Goal: Task Accomplishment & Management: Complete application form

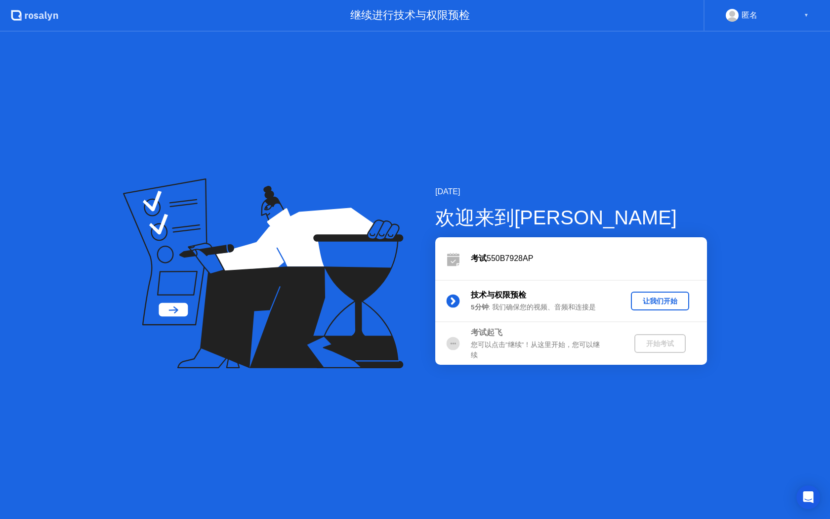
click at [650, 300] on div "让我们开始" at bounding box center [660, 300] width 50 height 9
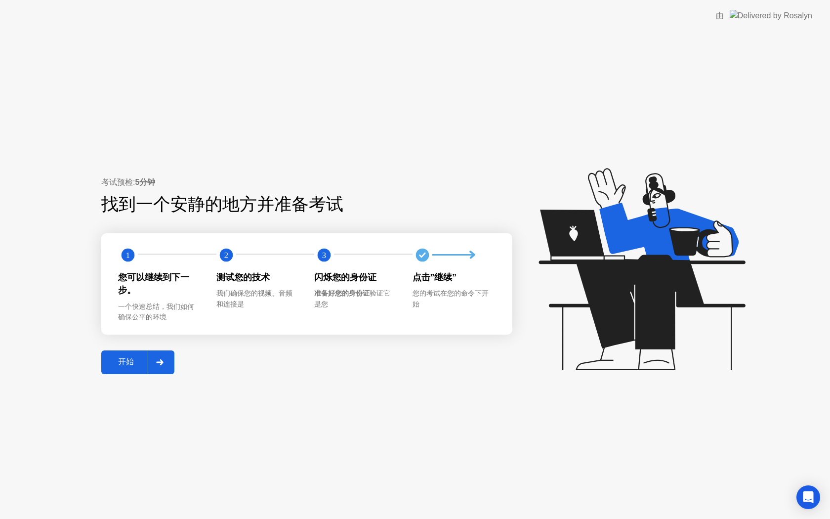
click at [167, 363] on div at bounding box center [160, 362] width 24 height 23
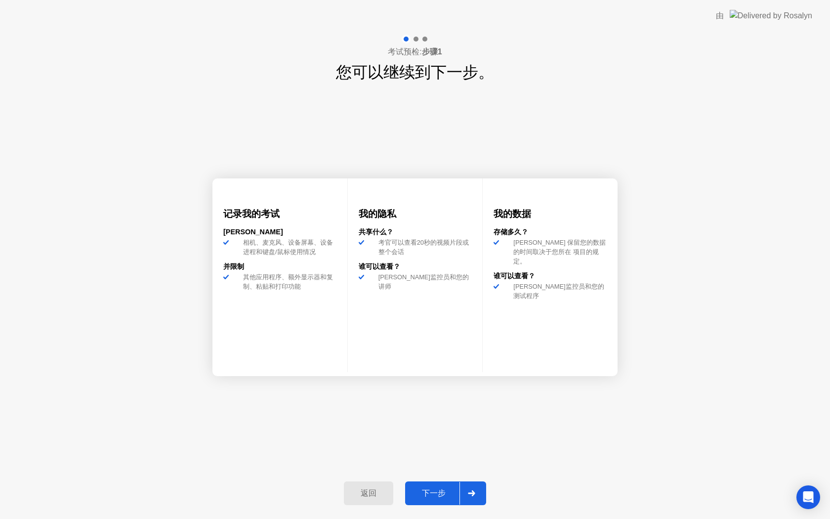
click at [451, 490] on div "下一步" at bounding box center [433, 493] width 51 height 10
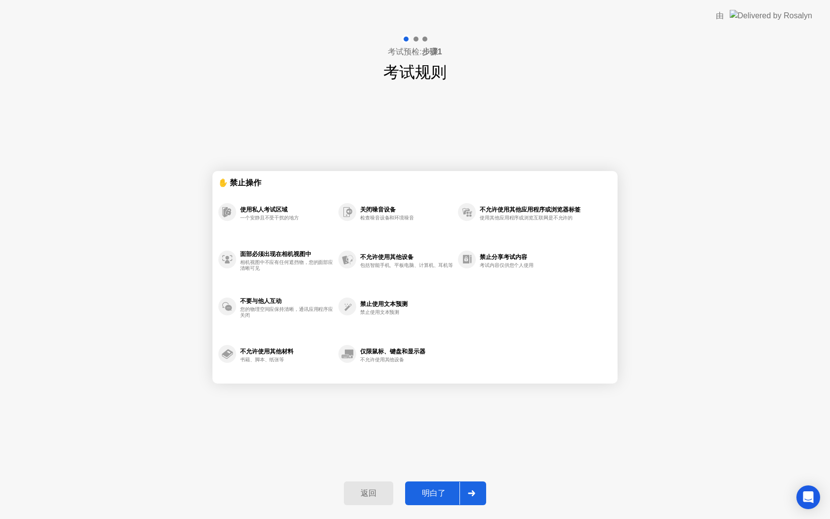
click at [451, 490] on div "明白了" at bounding box center [433, 493] width 51 height 10
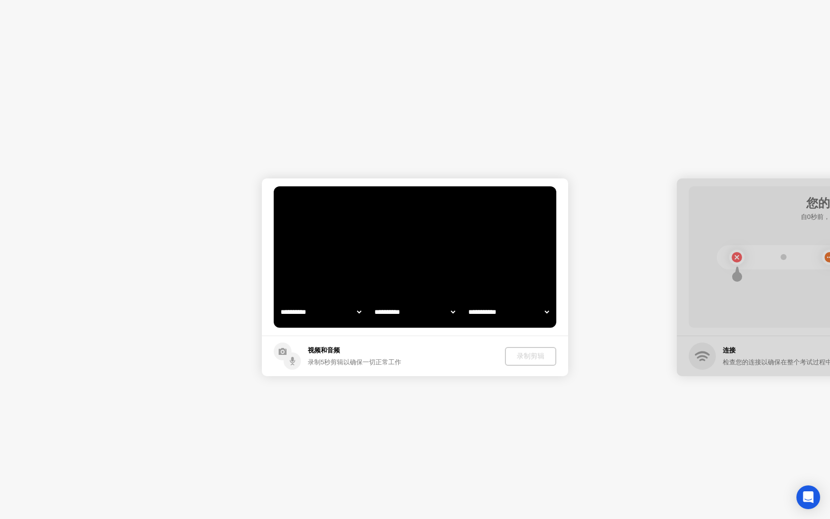
select select "**********"
select select "*******"
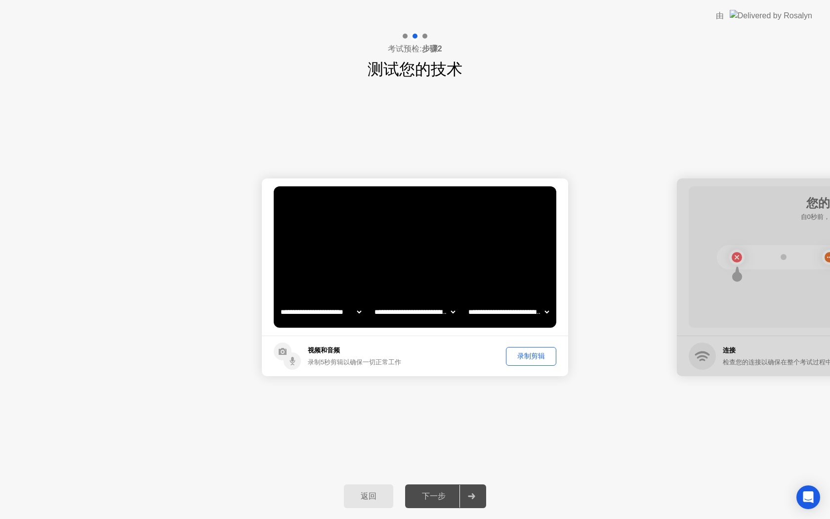
click at [528, 354] on div "录制剪辑" at bounding box center [530, 355] width 43 height 9
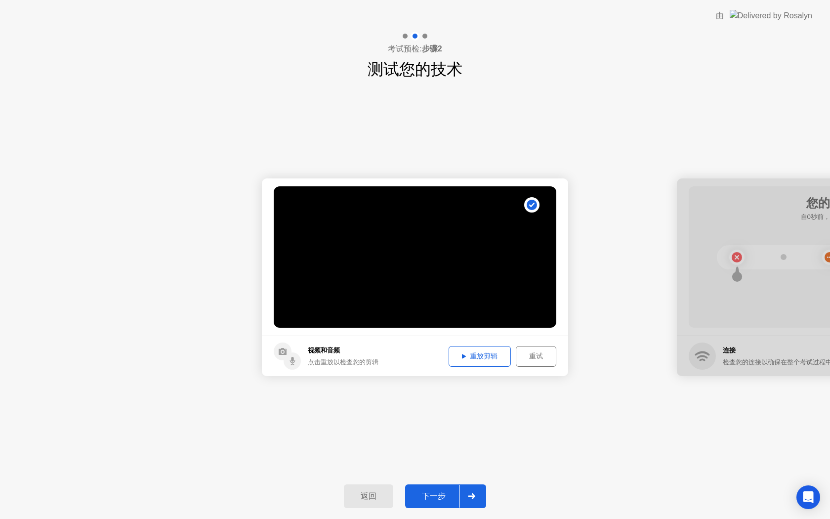
click at [466, 256] on video at bounding box center [415, 256] width 282 height 141
click at [458, 360] on div "重放剪辑" at bounding box center [479, 355] width 55 height 9
click at [466, 355] on div "重放剪辑" at bounding box center [479, 355] width 55 height 9
click at [442, 499] on div "下一步" at bounding box center [433, 496] width 51 height 10
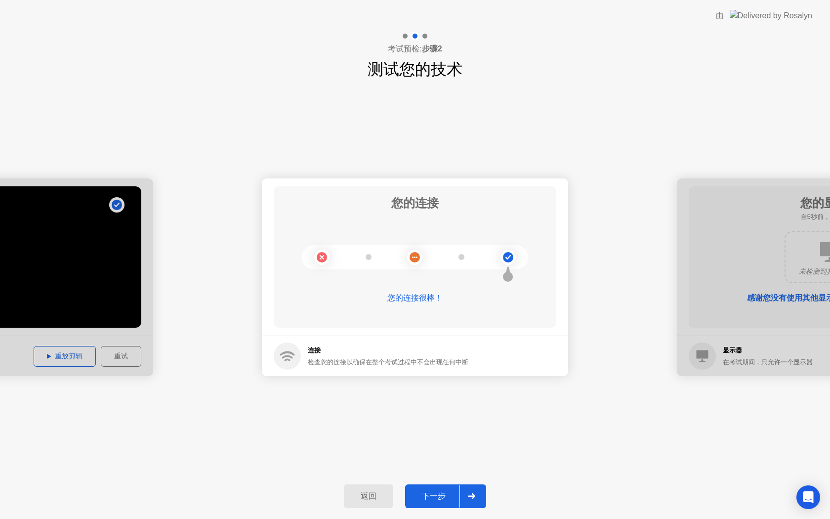
click at [447, 497] on div "下一步" at bounding box center [433, 496] width 51 height 10
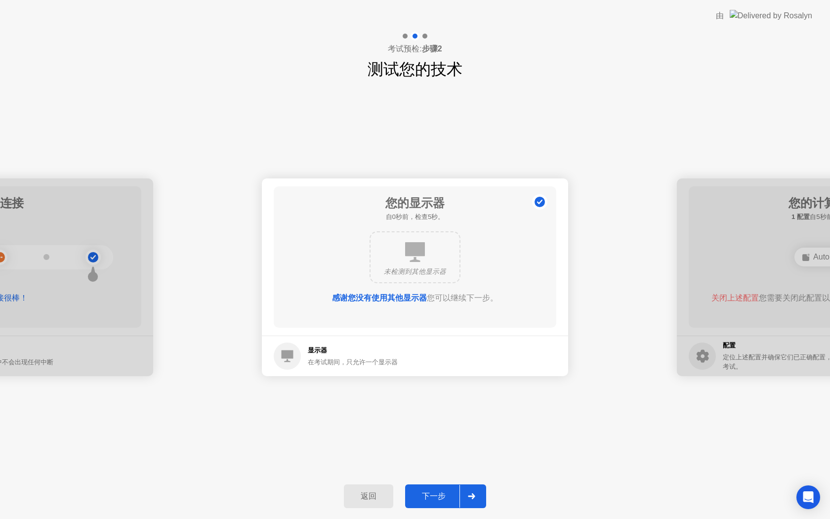
click at [447, 497] on div "下一步" at bounding box center [433, 496] width 51 height 10
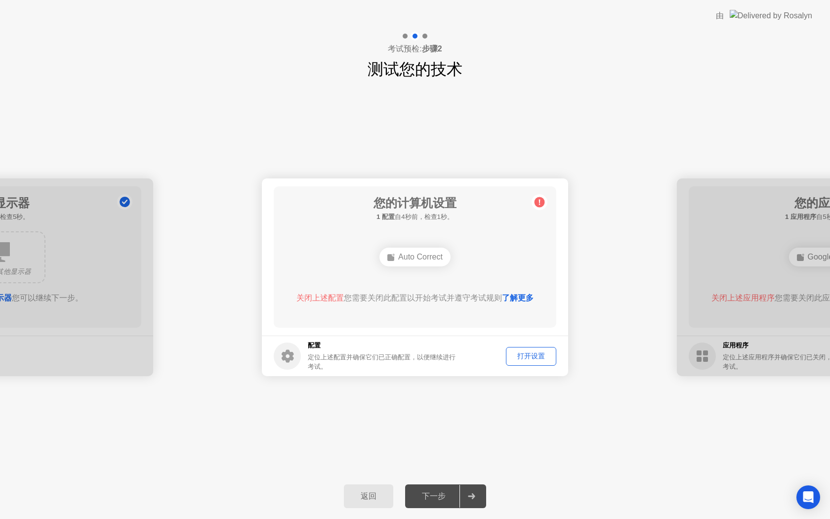
click at [421, 259] on div "Auto Correct" at bounding box center [414, 256] width 71 height 19
click at [403, 260] on div "Auto Correct" at bounding box center [414, 256] width 71 height 19
click at [533, 357] on div "打开设置" at bounding box center [530, 355] width 43 height 9
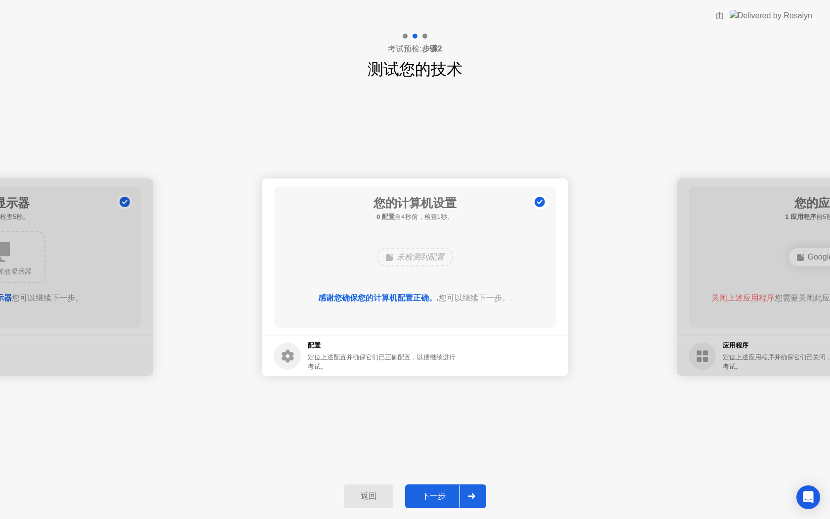
click at [434, 491] on div "下一步" at bounding box center [433, 496] width 51 height 10
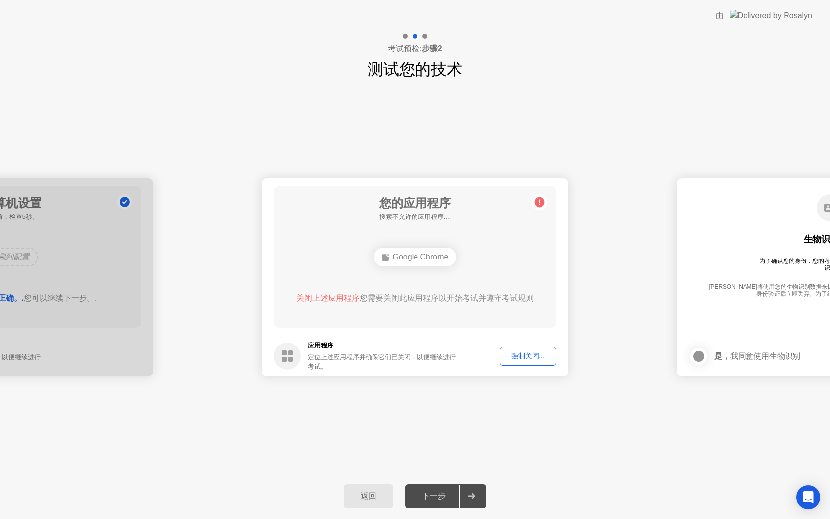
click at [523, 354] on div "强制关闭..." at bounding box center [527, 355] width 49 height 9
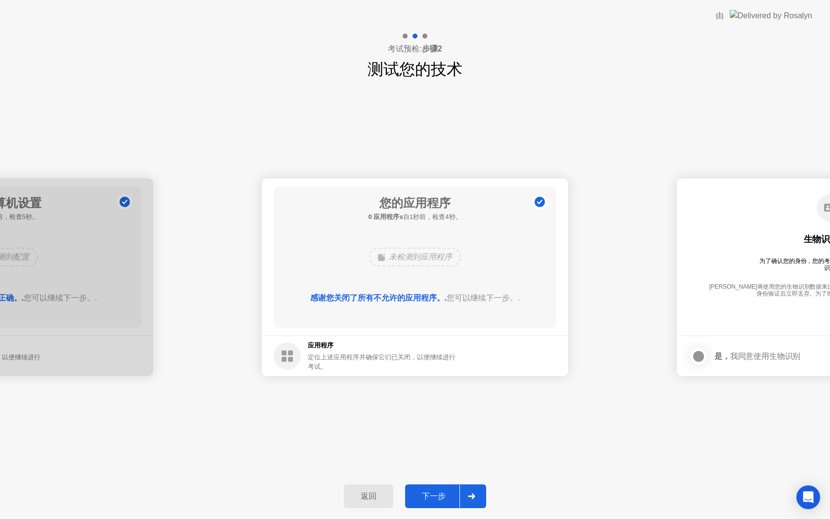
click at [447, 501] on div "下一步" at bounding box center [433, 496] width 51 height 10
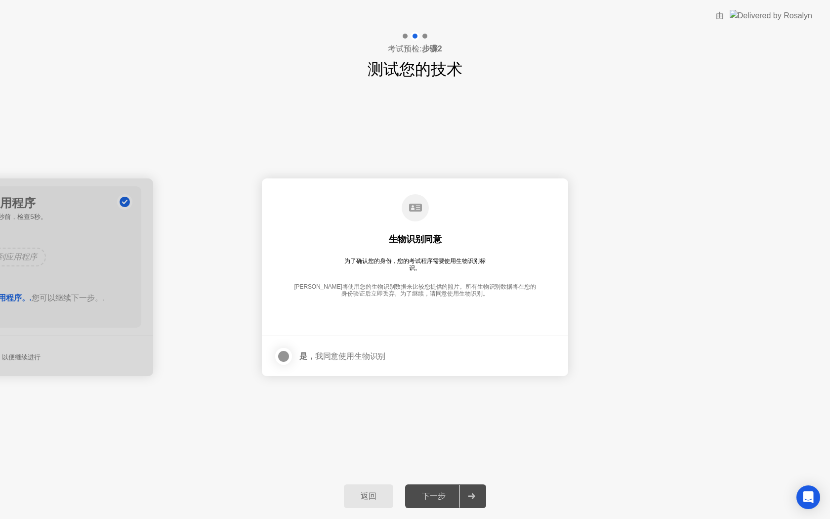
click at [343, 359] on div "是， 我同意使用生物识别" at bounding box center [342, 355] width 86 height 9
click at [285, 357] on div at bounding box center [284, 356] width 12 height 12
click at [441, 501] on div "下一步" at bounding box center [433, 496] width 51 height 10
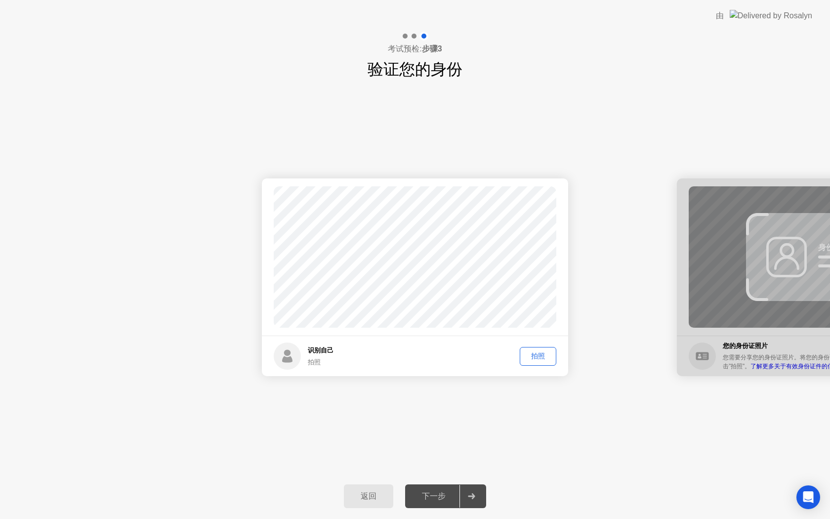
click at [540, 361] on button "拍照" at bounding box center [538, 356] width 37 height 19
click at [439, 497] on div "下一步" at bounding box center [433, 496] width 51 height 10
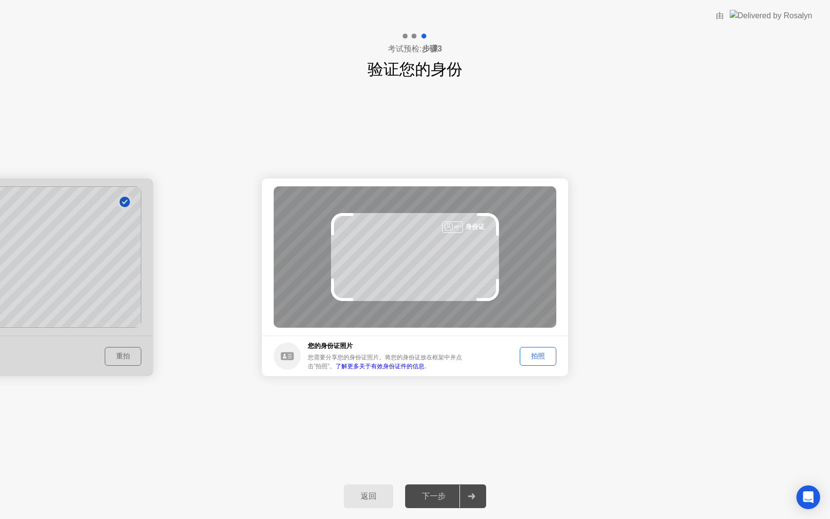
click at [537, 352] on div "拍照" at bounding box center [538, 355] width 30 height 9
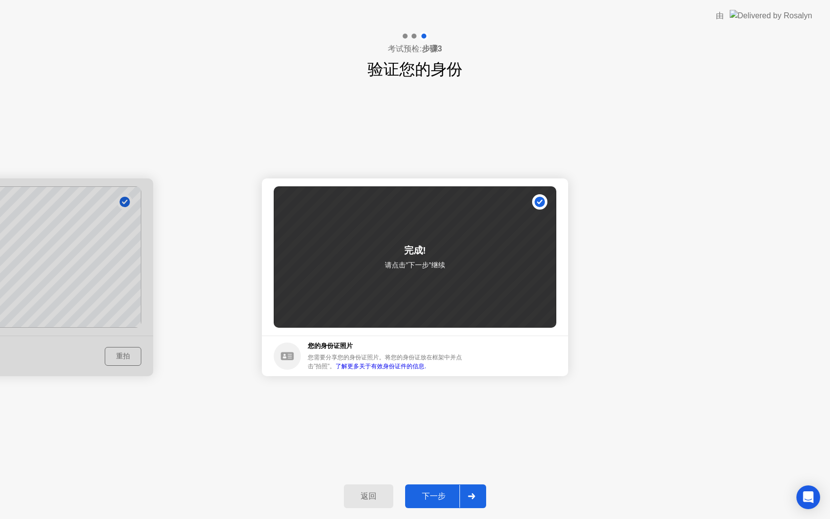
click at [442, 494] on div "下一步" at bounding box center [433, 496] width 51 height 10
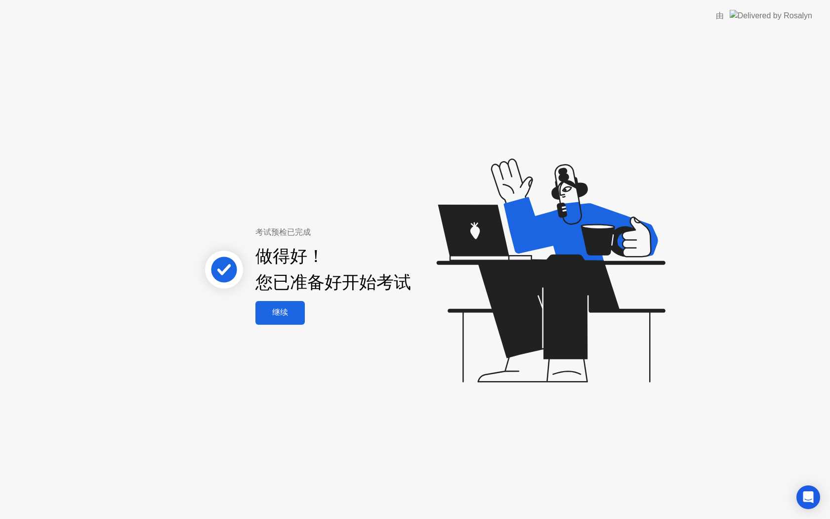
click at [294, 320] on button "继续" at bounding box center [279, 313] width 49 height 24
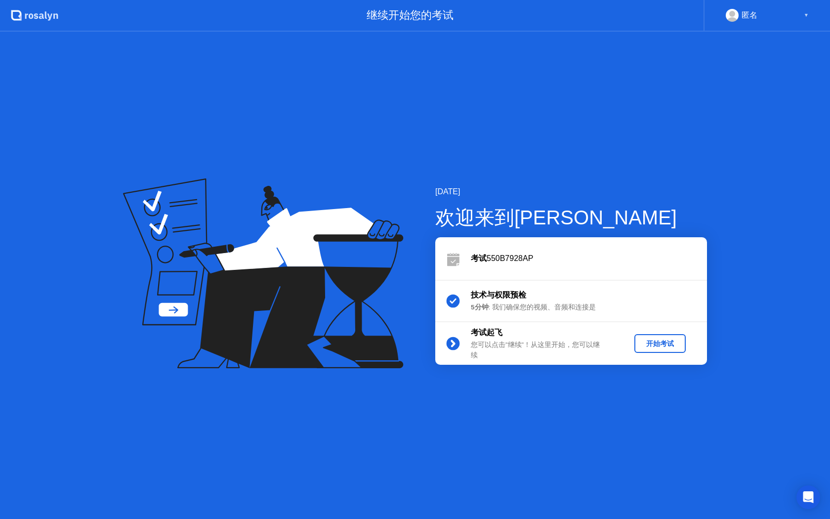
click at [644, 349] on button "开始考试" at bounding box center [659, 343] width 51 height 19
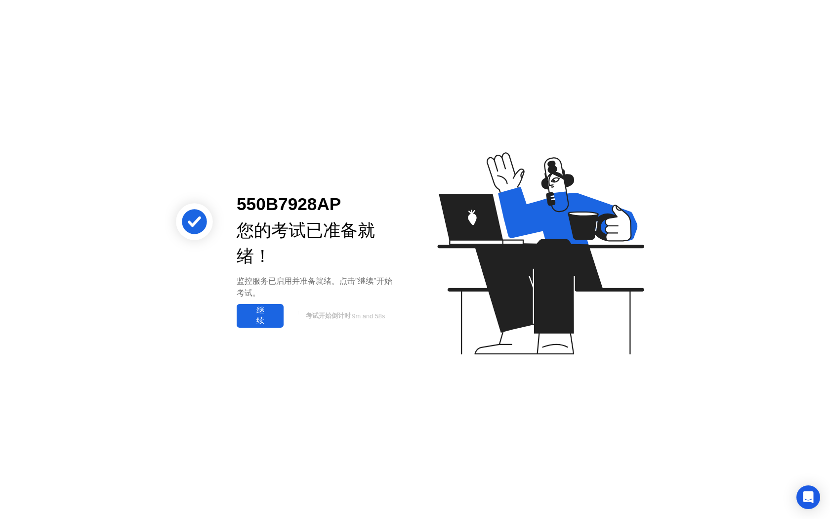
click at [265, 315] on div "继续" at bounding box center [260, 315] width 41 height 21
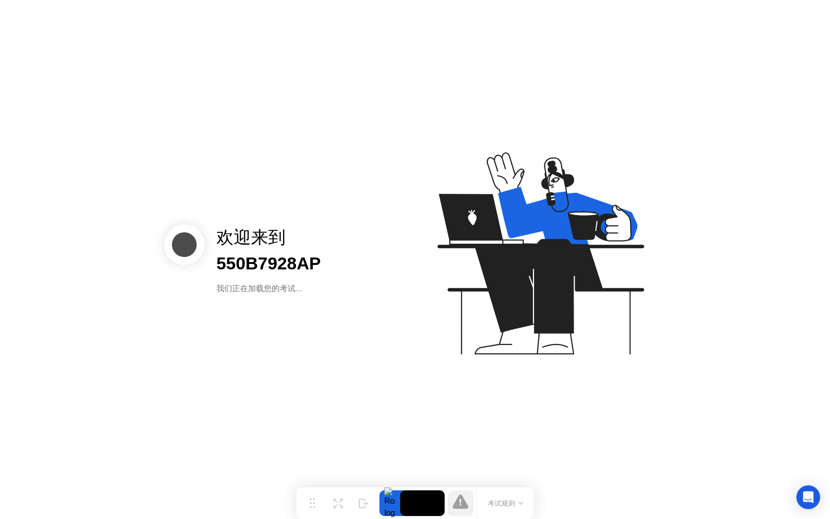
click at [524, 507] on button "考试规则" at bounding box center [504, 503] width 41 height 10
